Goal: Transaction & Acquisition: Purchase product/service

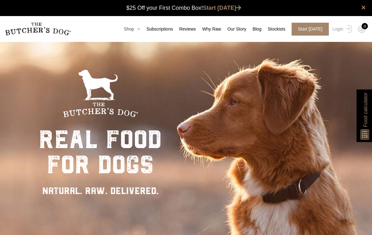
click at [131, 27] on link "Shop" at bounding box center [129, 29] width 23 height 7
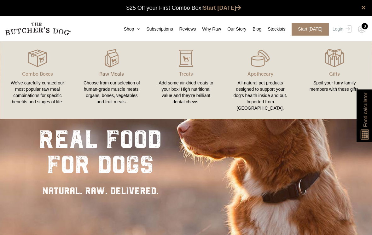
click at [107, 74] on p "Raw Meals" at bounding box center [111, 74] width 59 height 8
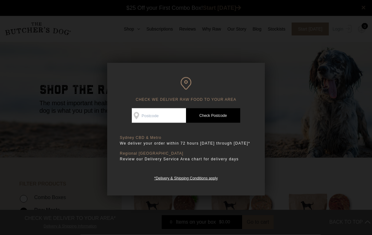
click at [165, 115] on input "Check Availability At" at bounding box center [159, 116] width 54 height 15
type input "2038"
click at [296, 129] on div at bounding box center [186, 117] width 372 height 235
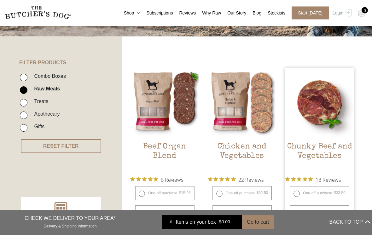
scroll to position [122, 0]
click at [338, 105] on img at bounding box center [319, 102] width 69 height 69
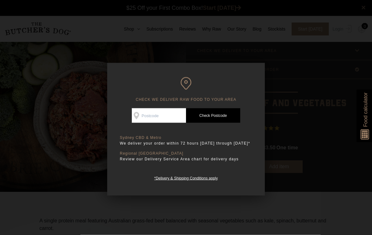
click at [170, 117] on input "Check Availability At" at bounding box center [159, 116] width 54 height 15
type input "2038"
click at [217, 116] on link "Check Postcode" at bounding box center [213, 116] width 54 height 15
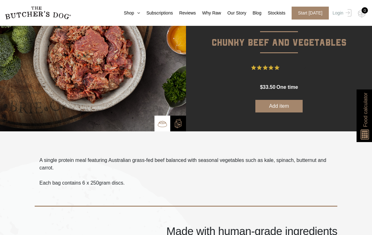
scroll to position [62, 0]
